Goal: Entertainment & Leisure: Consume media (video, audio)

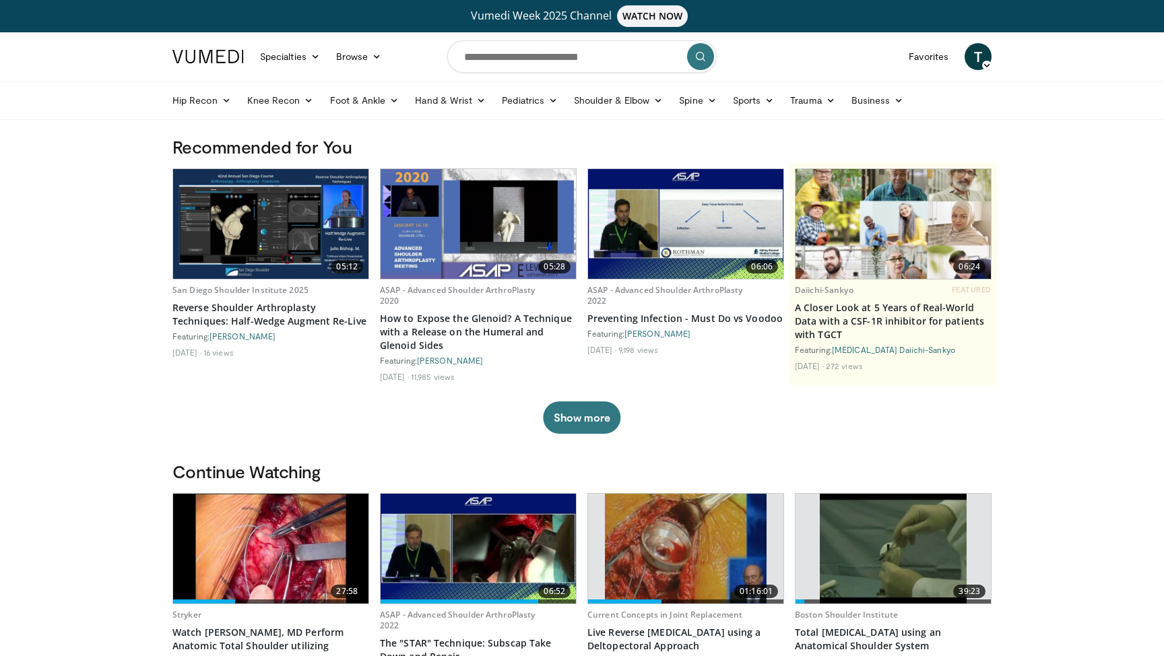
click at [985, 61] on icon at bounding box center [986, 65] width 9 height 9
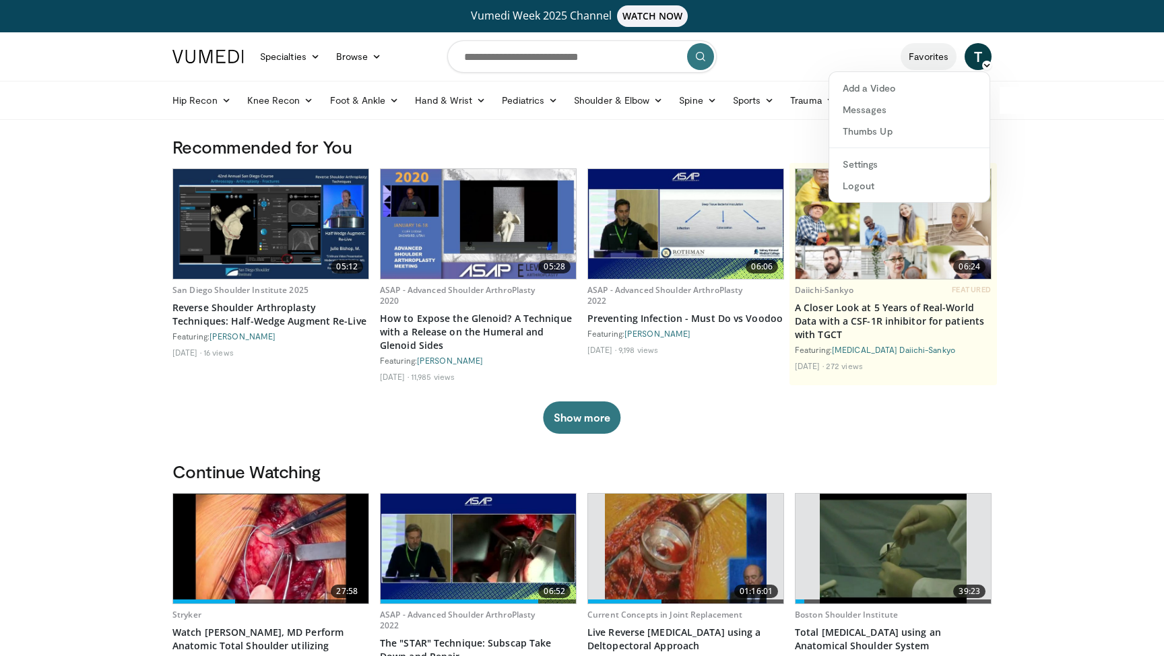
click at [939, 55] on link "Favorites" at bounding box center [929, 56] width 56 height 27
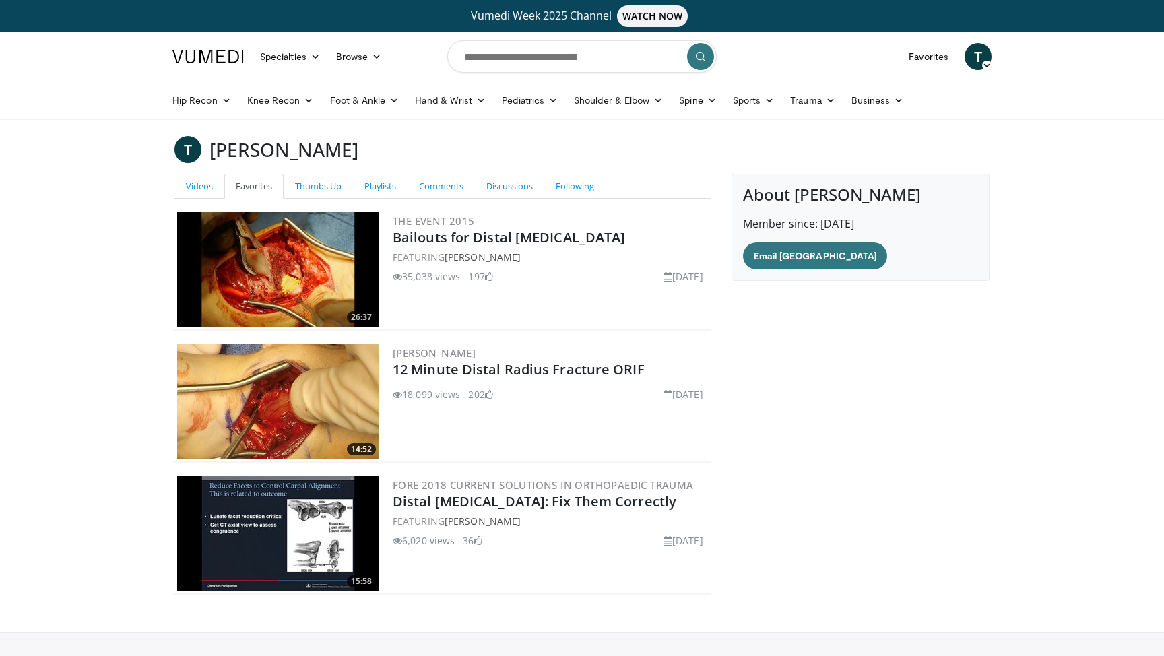
scroll to position [83, 0]
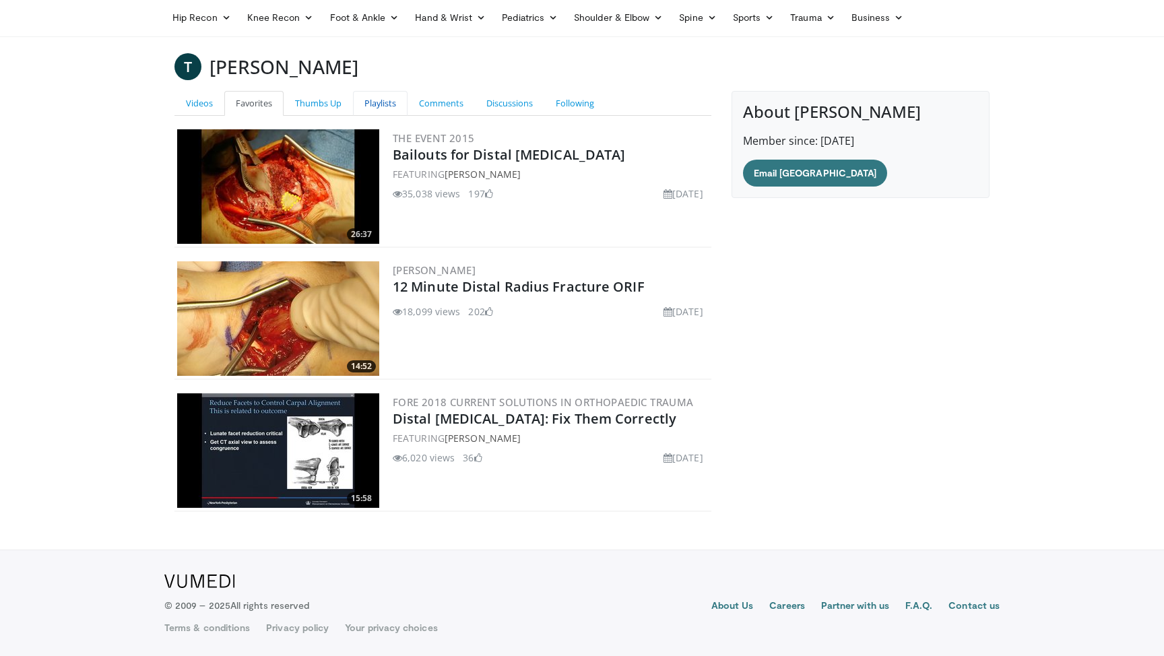
click at [393, 105] on link "Playlists" at bounding box center [380, 103] width 55 height 25
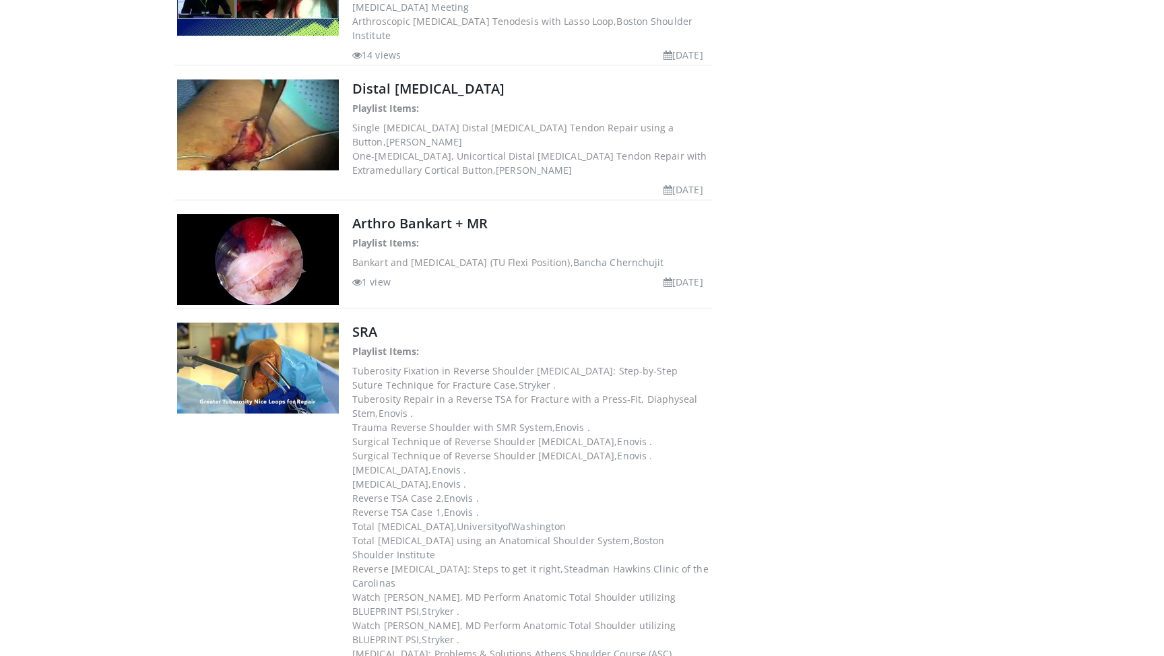
scroll to position [2238, 0]
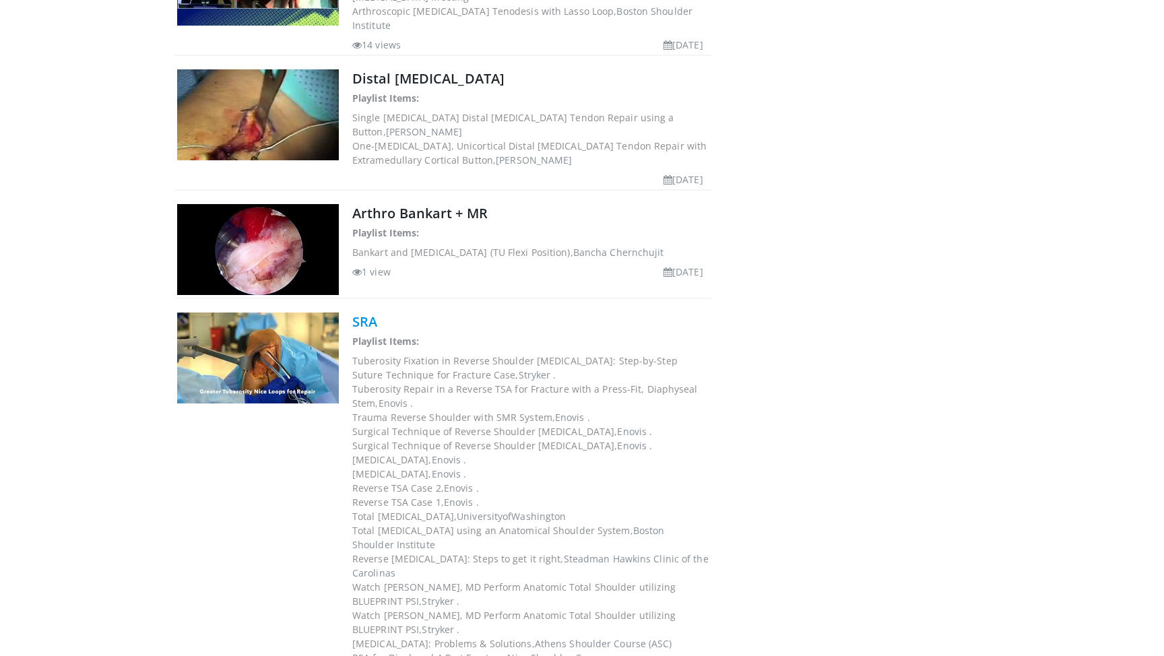
click at [369, 313] on link "SRA" at bounding box center [364, 322] width 25 height 18
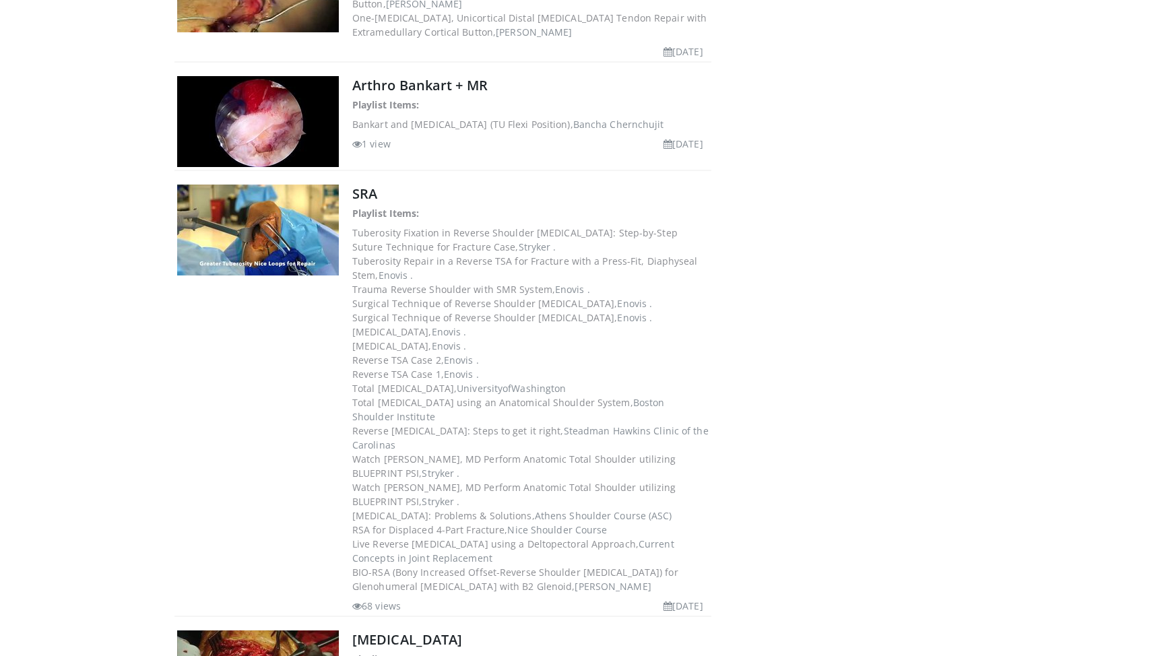
scroll to position [2385, 0]
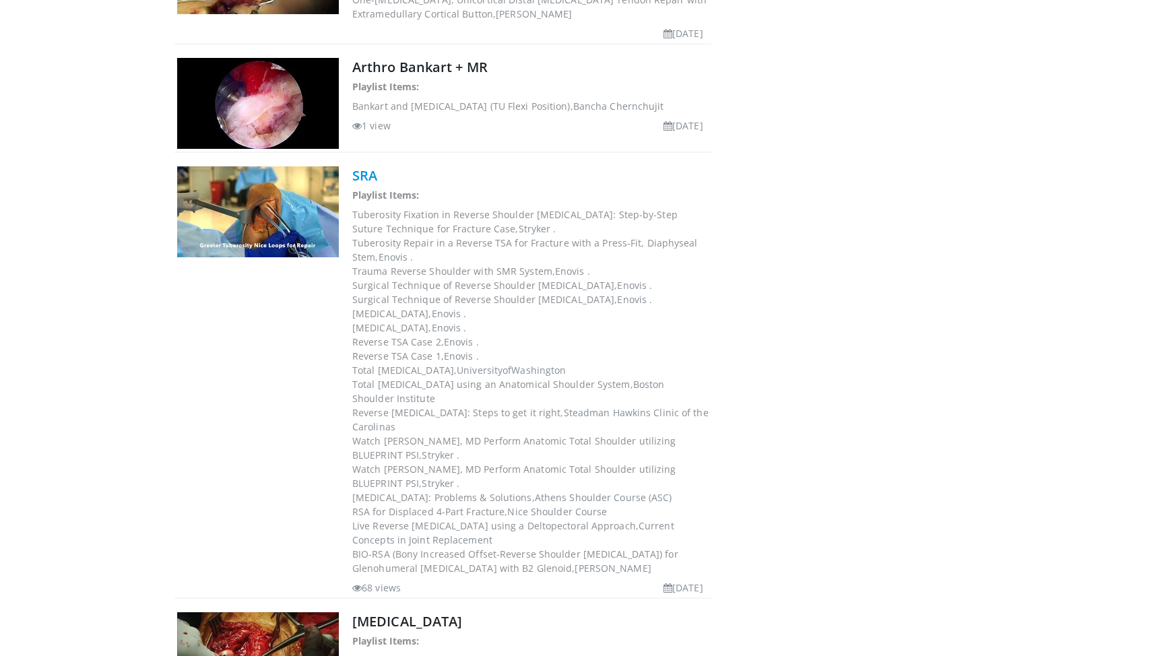
click at [364, 166] on link "SRA" at bounding box center [364, 175] width 25 height 18
click at [356, 166] on link "SRA" at bounding box center [364, 175] width 25 height 18
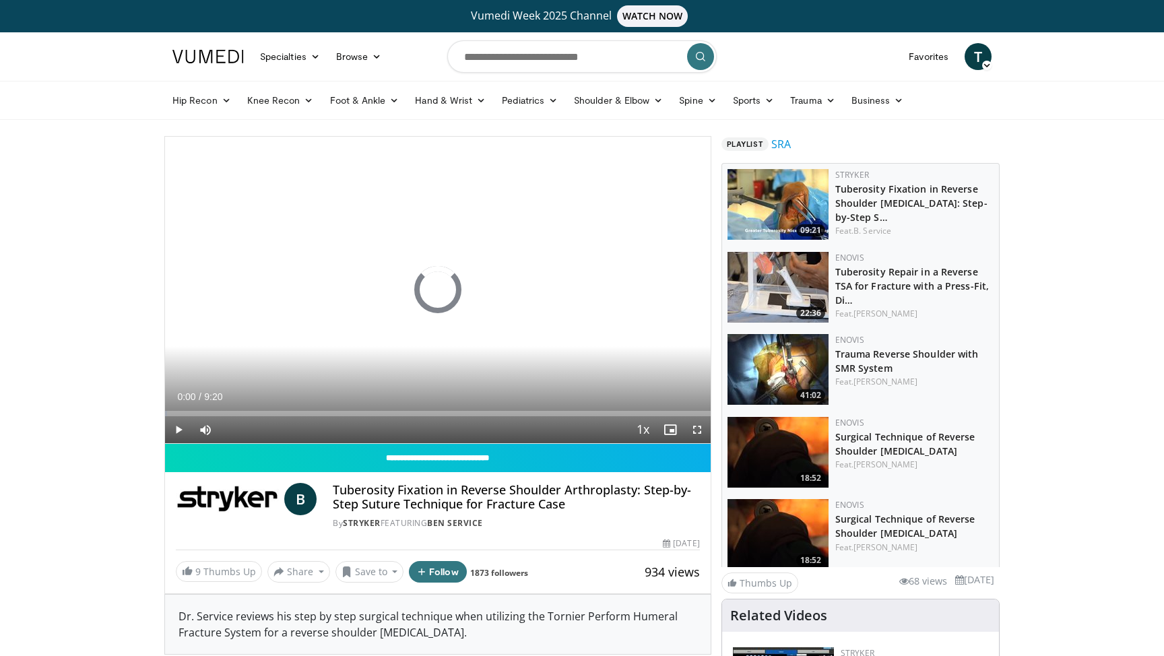
click at [176, 428] on span "Video Player" at bounding box center [178, 429] width 27 height 27
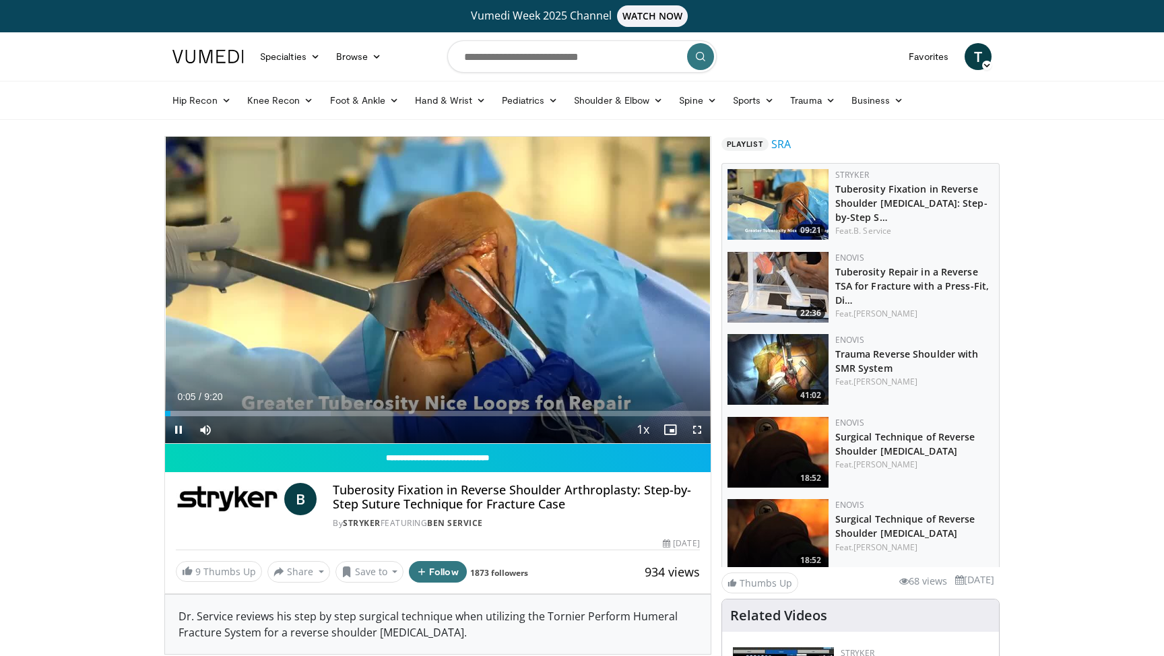
click at [179, 428] on span "Video Player" at bounding box center [178, 429] width 27 height 27
click at [936, 59] on link "Favorites" at bounding box center [929, 56] width 56 height 27
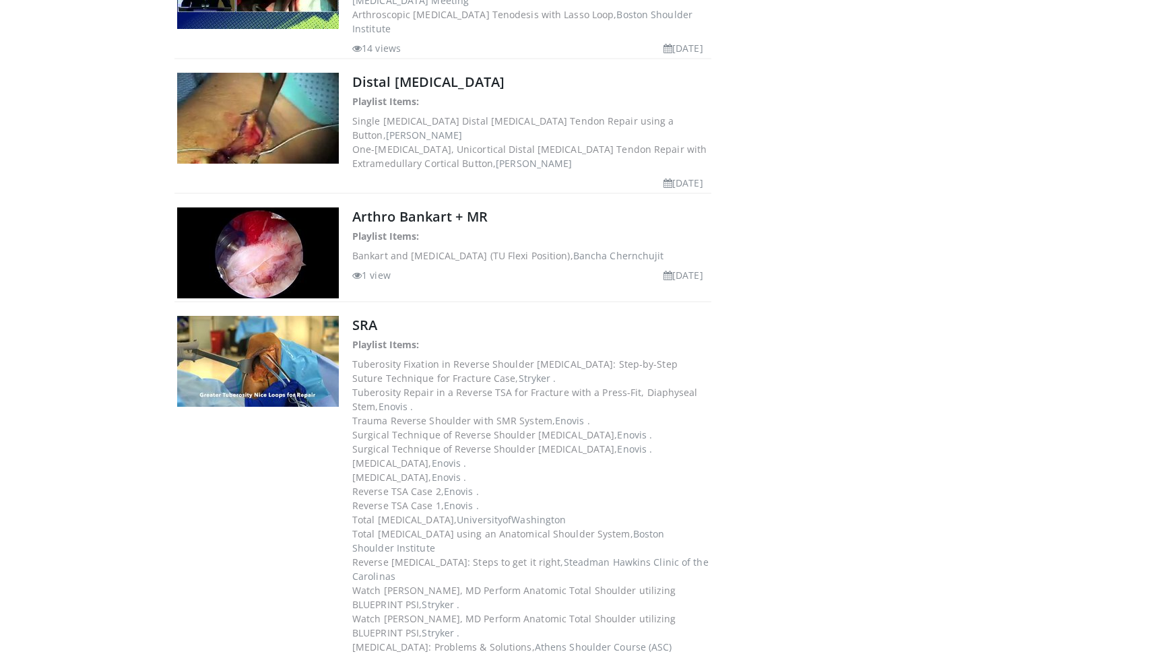
scroll to position [2237, 0]
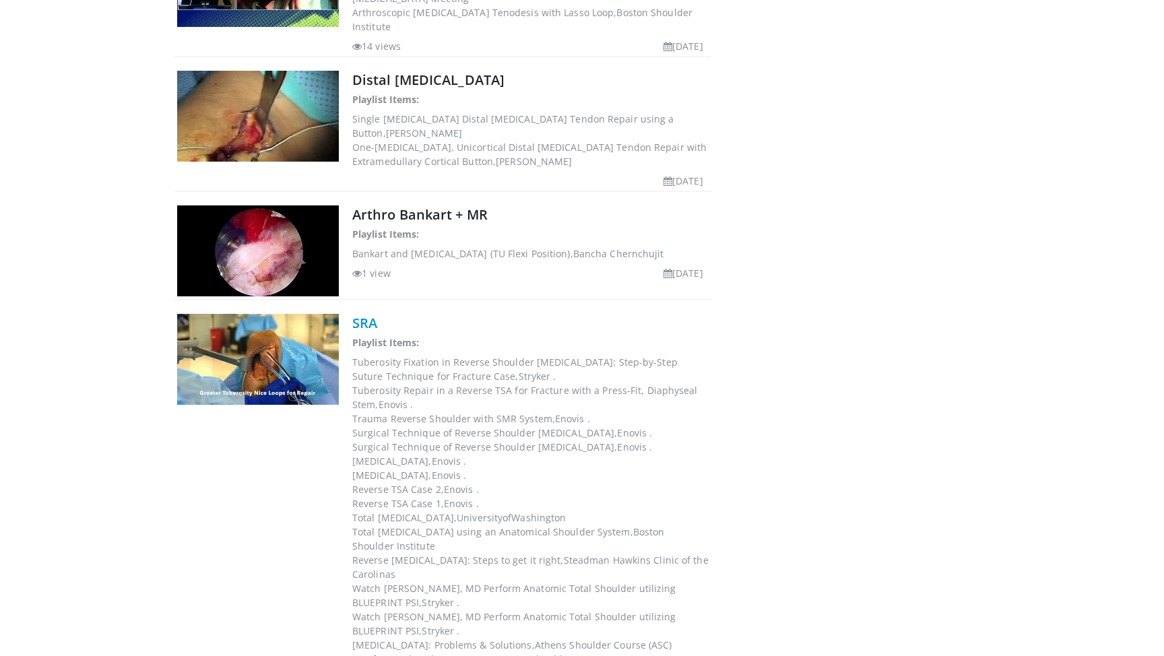
click at [364, 314] on link "SRA" at bounding box center [364, 323] width 25 height 18
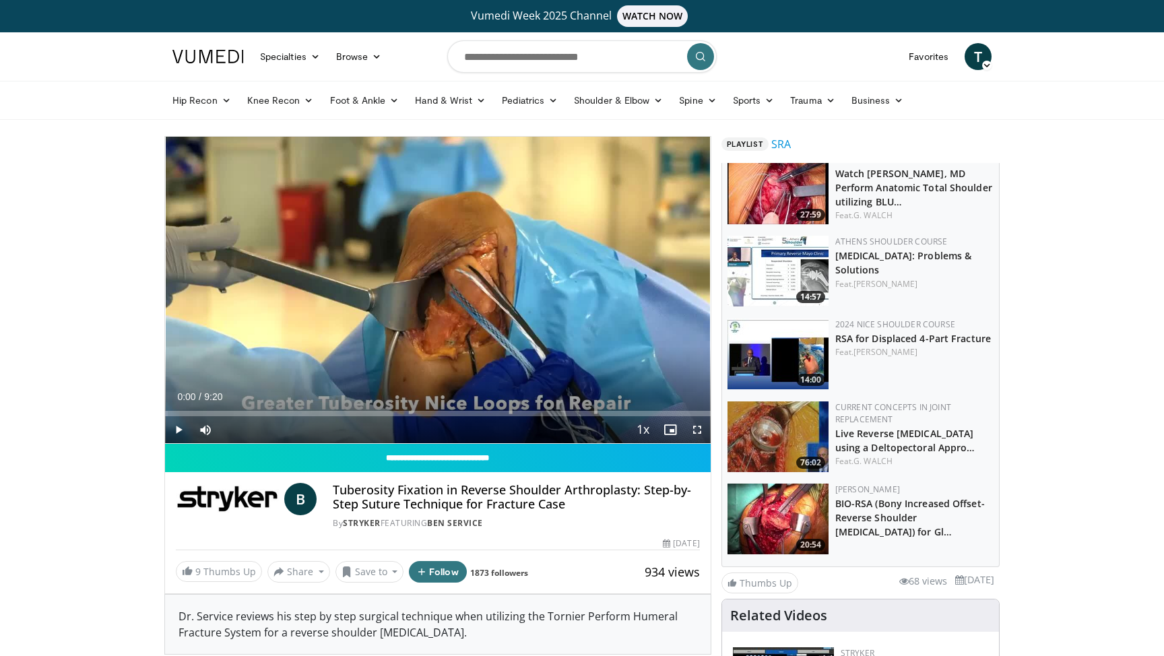
scroll to position [1099, 0]
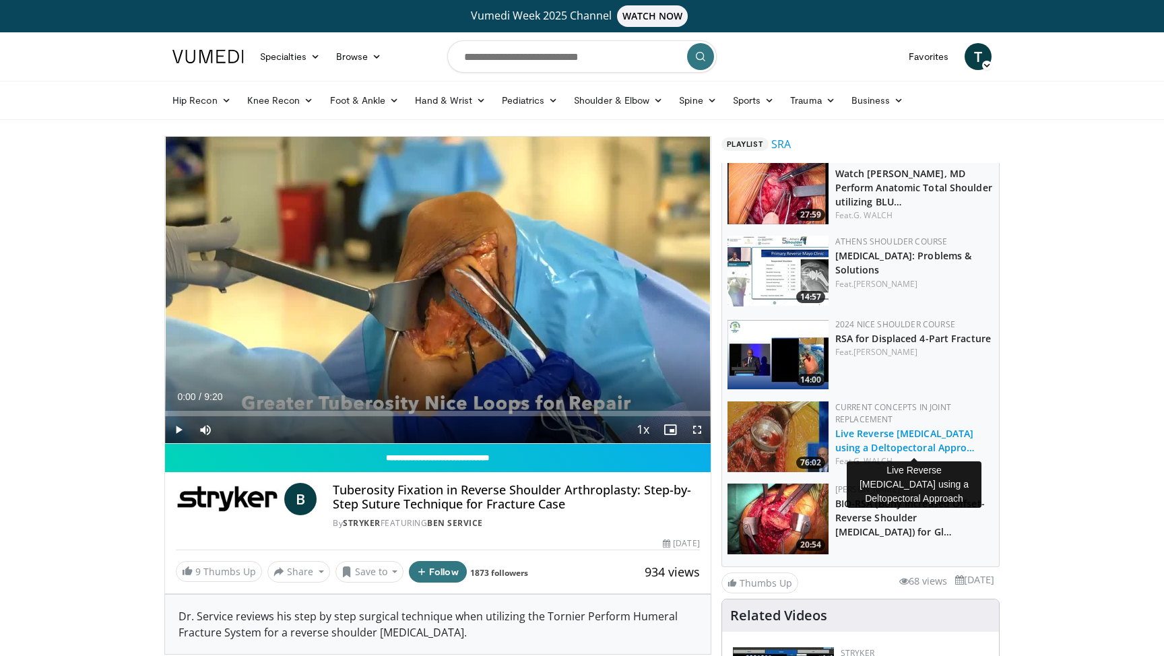
click at [861, 432] on link "Live Reverse [MEDICAL_DATA] using a Deltopectoral Appro…" at bounding box center [905, 440] width 140 height 27
click at [914, 61] on link "Favorites" at bounding box center [929, 56] width 56 height 27
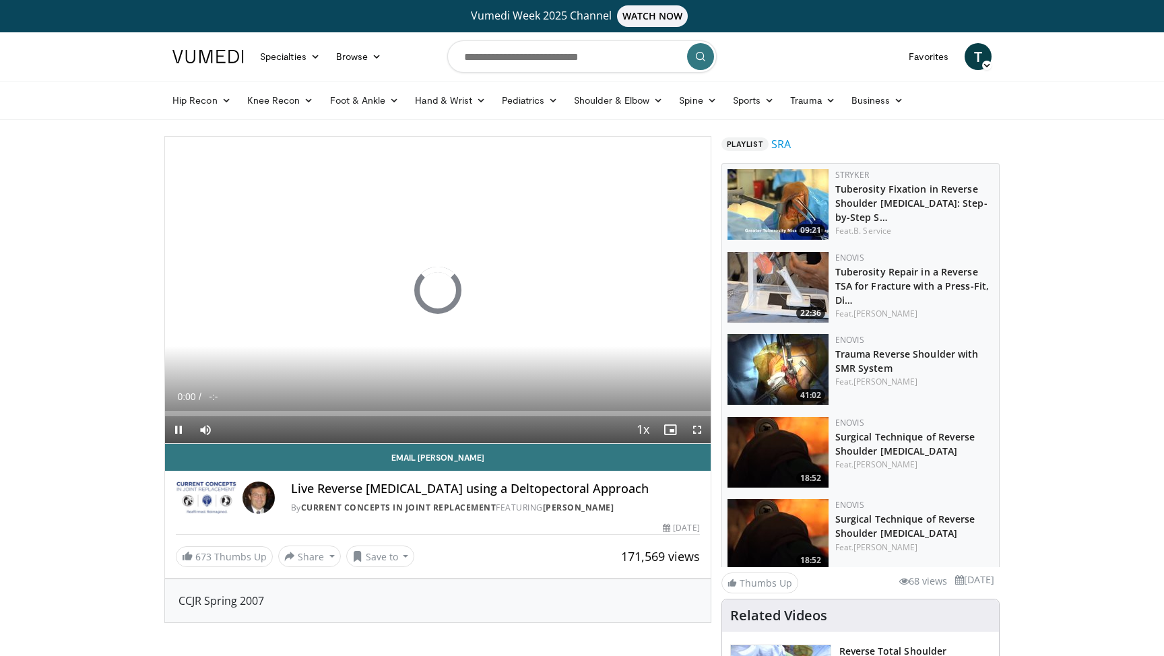
click at [701, 426] on span "Video Player" at bounding box center [697, 429] width 27 height 27
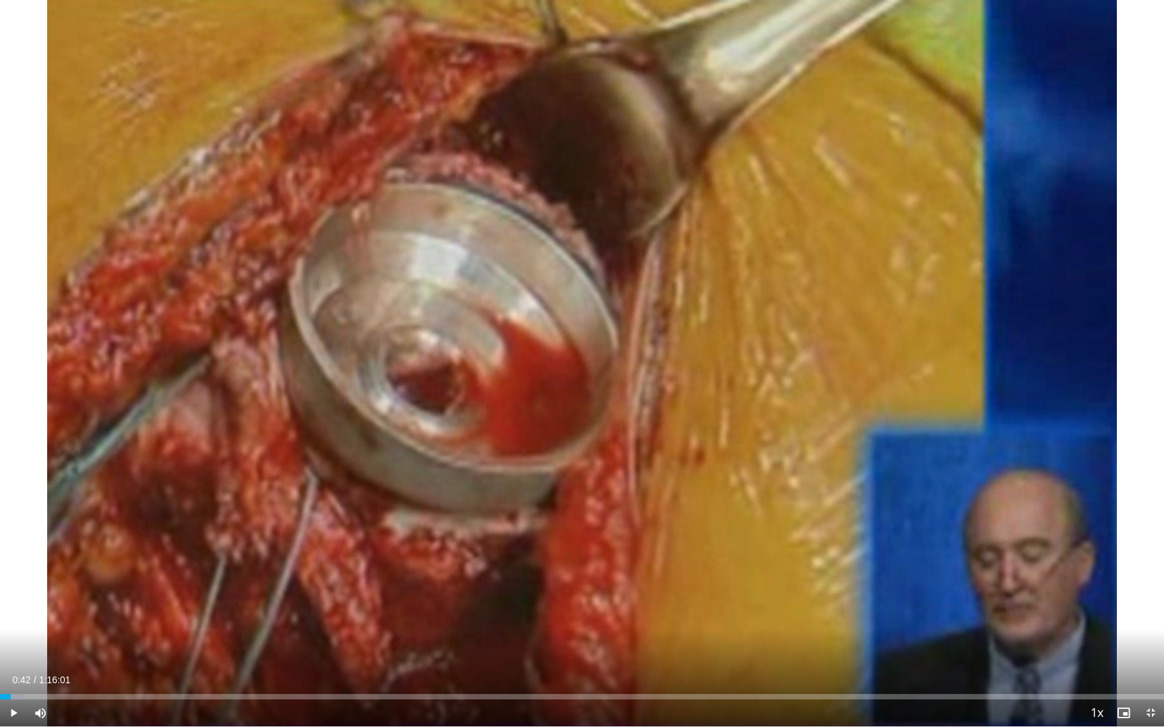
click at [826, 189] on div "10 seconds Tap to unmute" at bounding box center [582, 363] width 1164 height 727
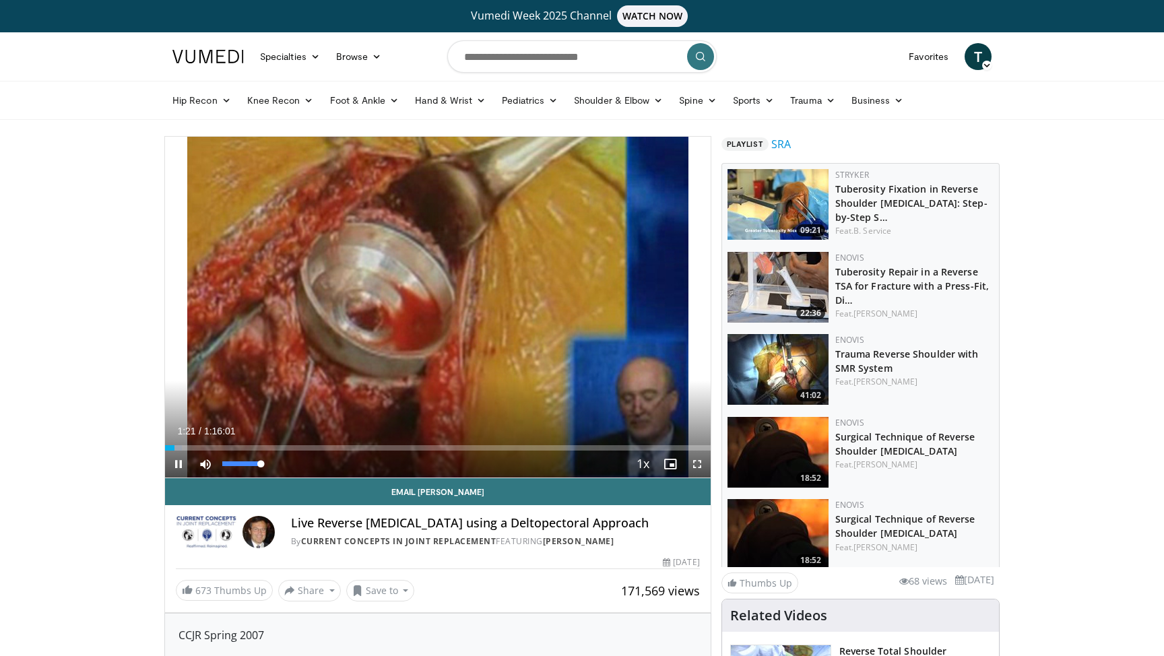
drag, startPoint x: 259, startPoint y: 465, endPoint x: 283, endPoint y: 465, distance: 23.6
click at [283, 465] on div "Mute 100%" at bounding box center [239, 464] width 94 height 27
click at [168, 448] on div "Progress Bar" at bounding box center [168, 447] width 1 height 5
click at [698, 459] on span "Video Player" at bounding box center [697, 464] width 27 height 27
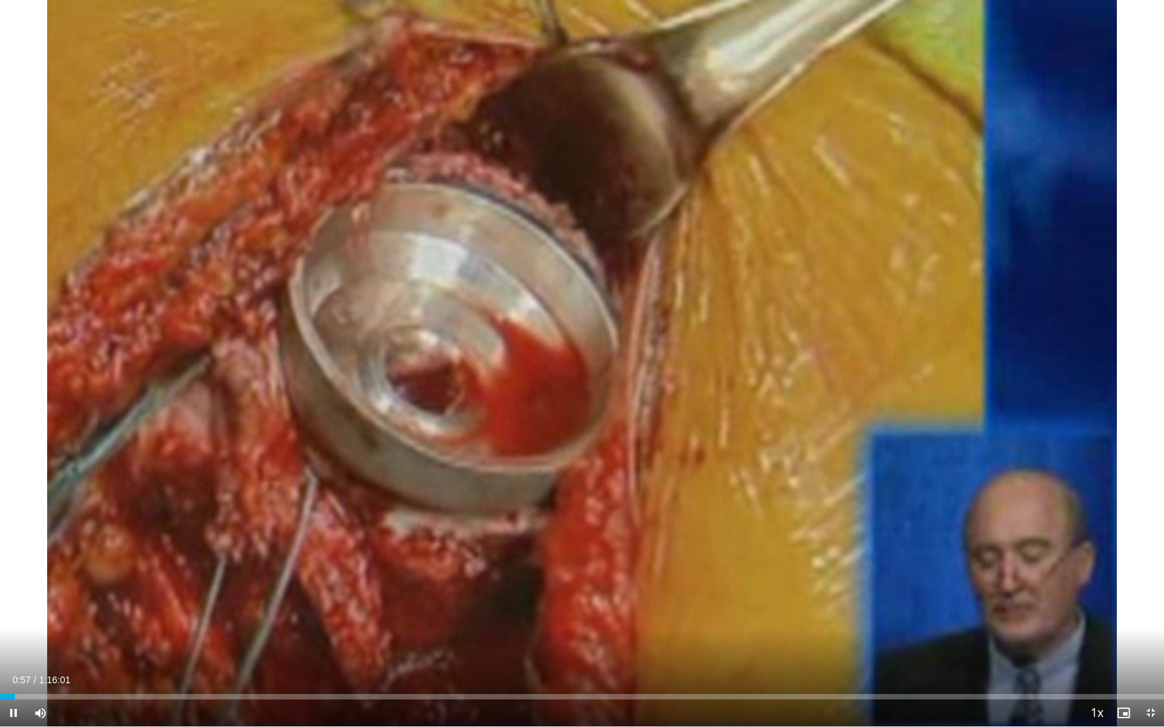
click at [1151, 655] on span "Video Player" at bounding box center [1150, 713] width 27 height 27
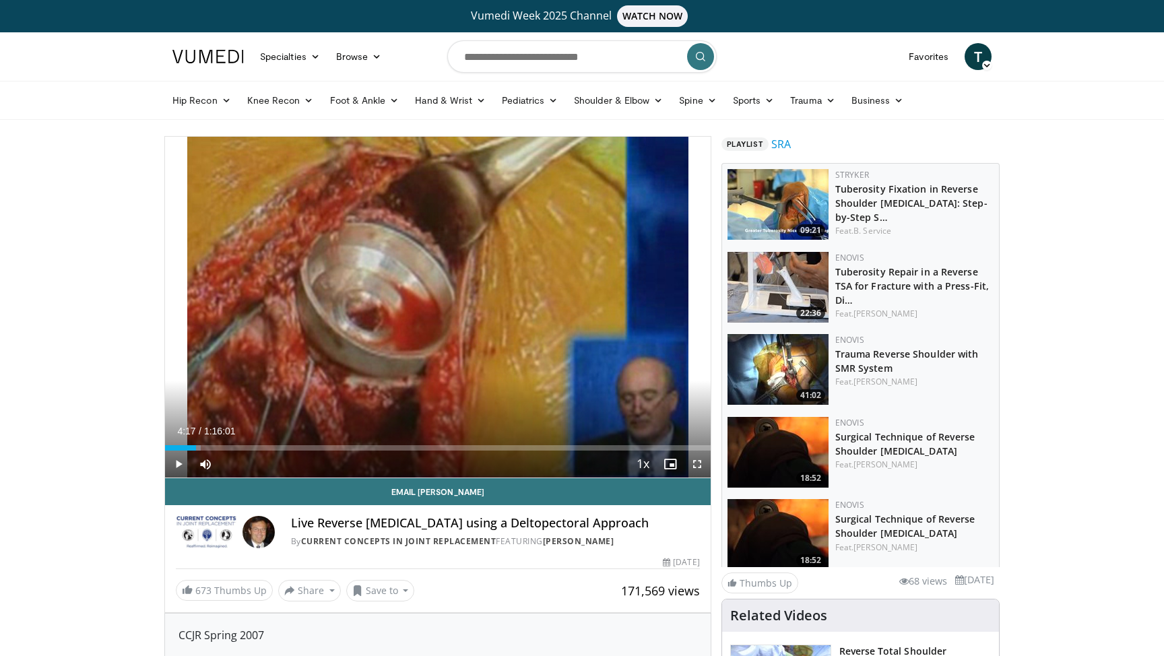
click at [180, 465] on span "Video Player" at bounding box center [178, 464] width 27 height 27
click at [174, 464] on span "Video Player" at bounding box center [178, 464] width 27 height 27
click at [698, 466] on span "Video Player" at bounding box center [697, 464] width 27 height 27
click at [182, 466] on span "Video Player" at bounding box center [178, 464] width 27 height 27
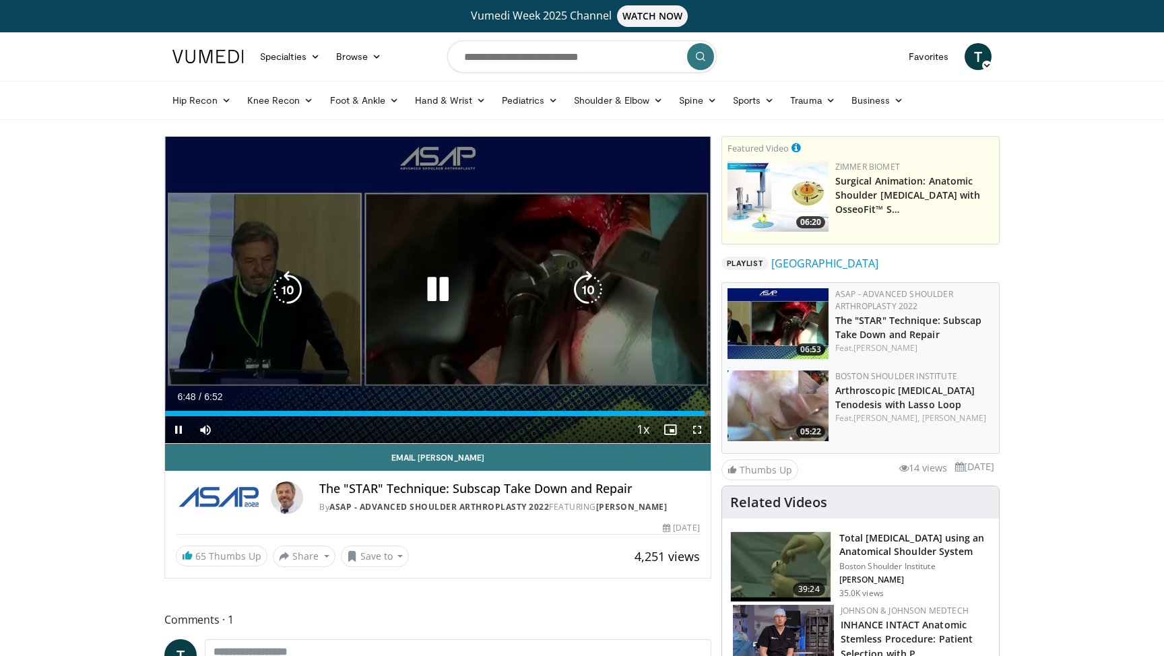
click at [439, 292] on icon "Video Player" at bounding box center [438, 290] width 38 height 38
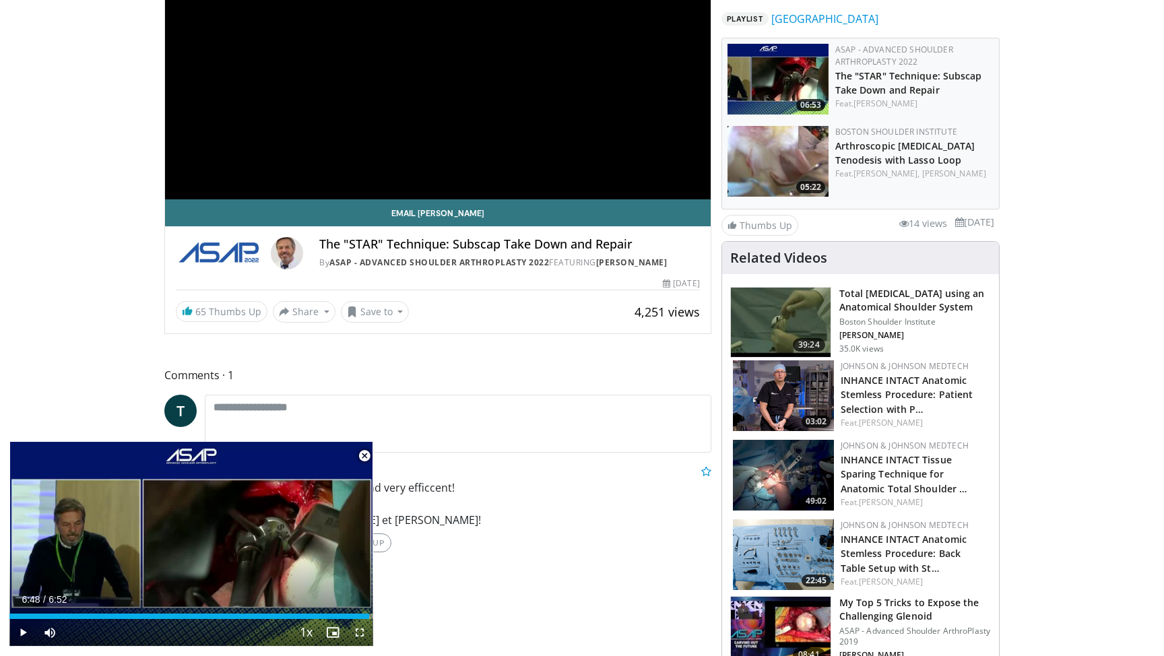
scroll to position [257, 0]
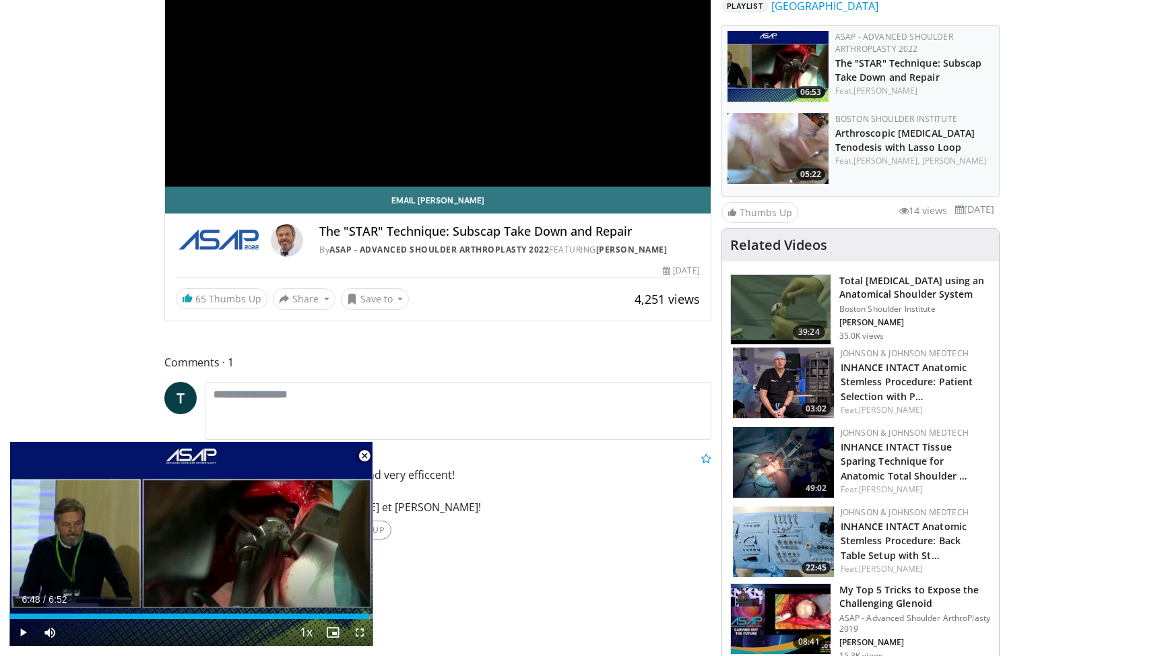
click at [365, 457] on span "Video Player" at bounding box center [364, 456] width 27 height 27
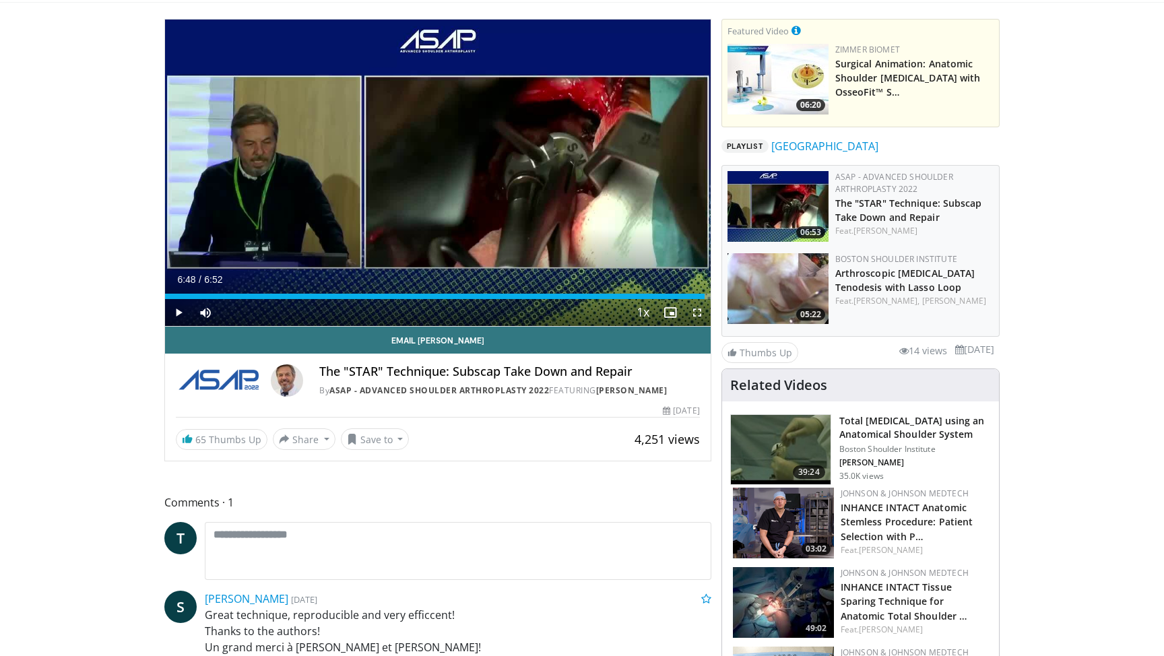
scroll to position [95, 0]
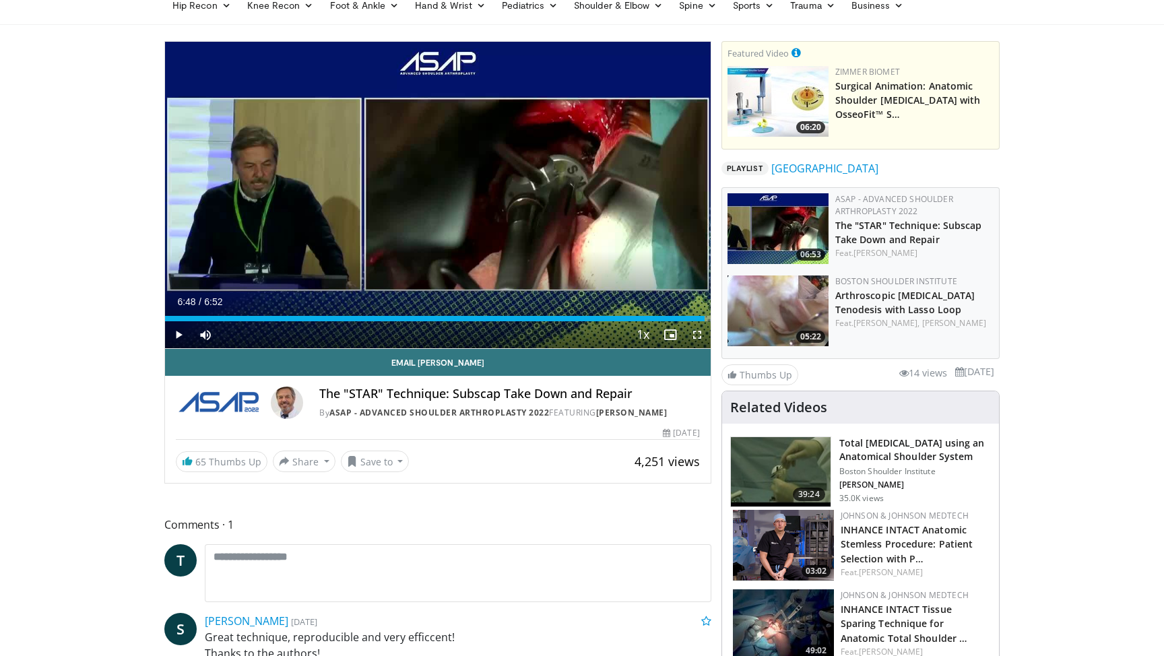
click at [179, 337] on span "Video Player" at bounding box center [178, 334] width 27 height 27
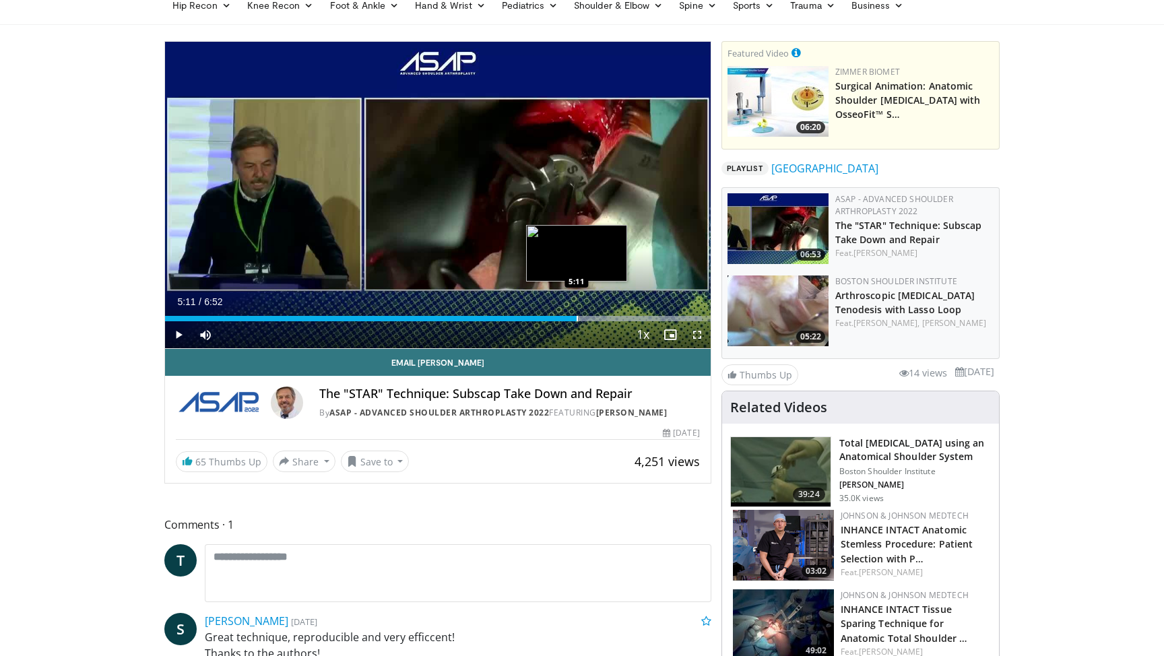
click at [577, 321] on div "Progress Bar" at bounding box center [577, 318] width 1 height 5
click at [521, 317] on div "Loaded : 99.98% 5:12 4:29" at bounding box center [438, 318] width 546 height 5
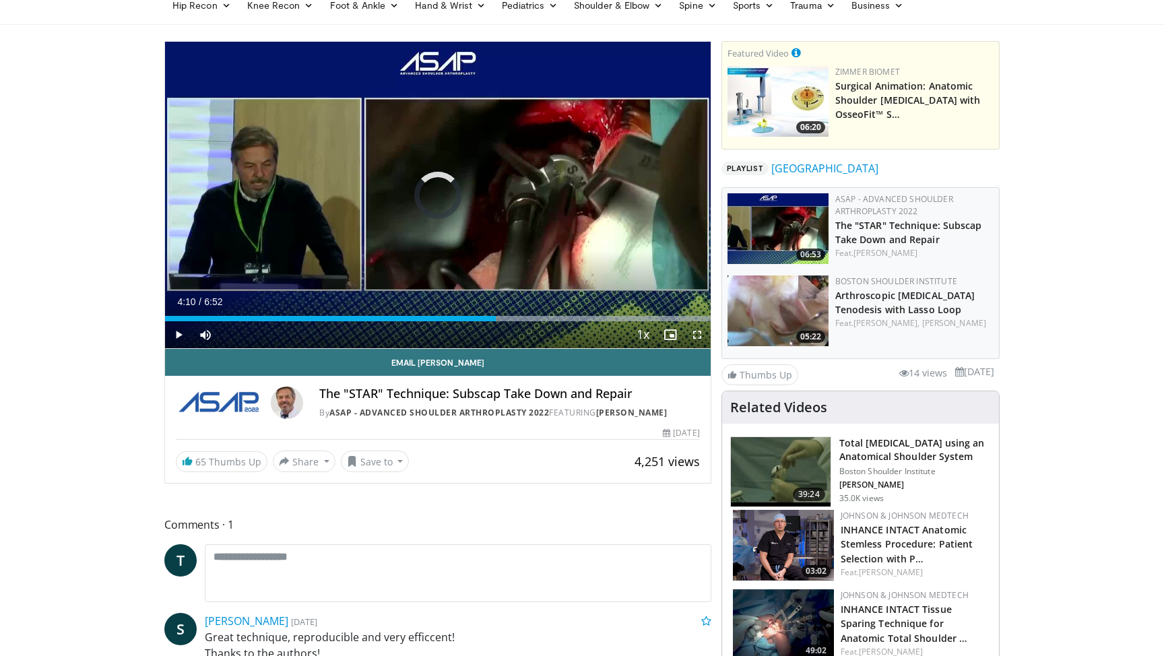
click at [496, 316] on div "Loaded : 99.98% 4:29 4:10" at bounding box center [438, 318] width 546 height 5
click at [470, 315] on div "Loaded : 99.98% 4:10 3:50" at bounding box center [438, 315] width 546 height 13
click at [698, 335] on span "Video Player" at bounding box center [697, 334] width 27 height 27
click at [177, 332] on span "Video Player" at bounding box center [178, 334] width 27 height 27
